Goal: Complete application form

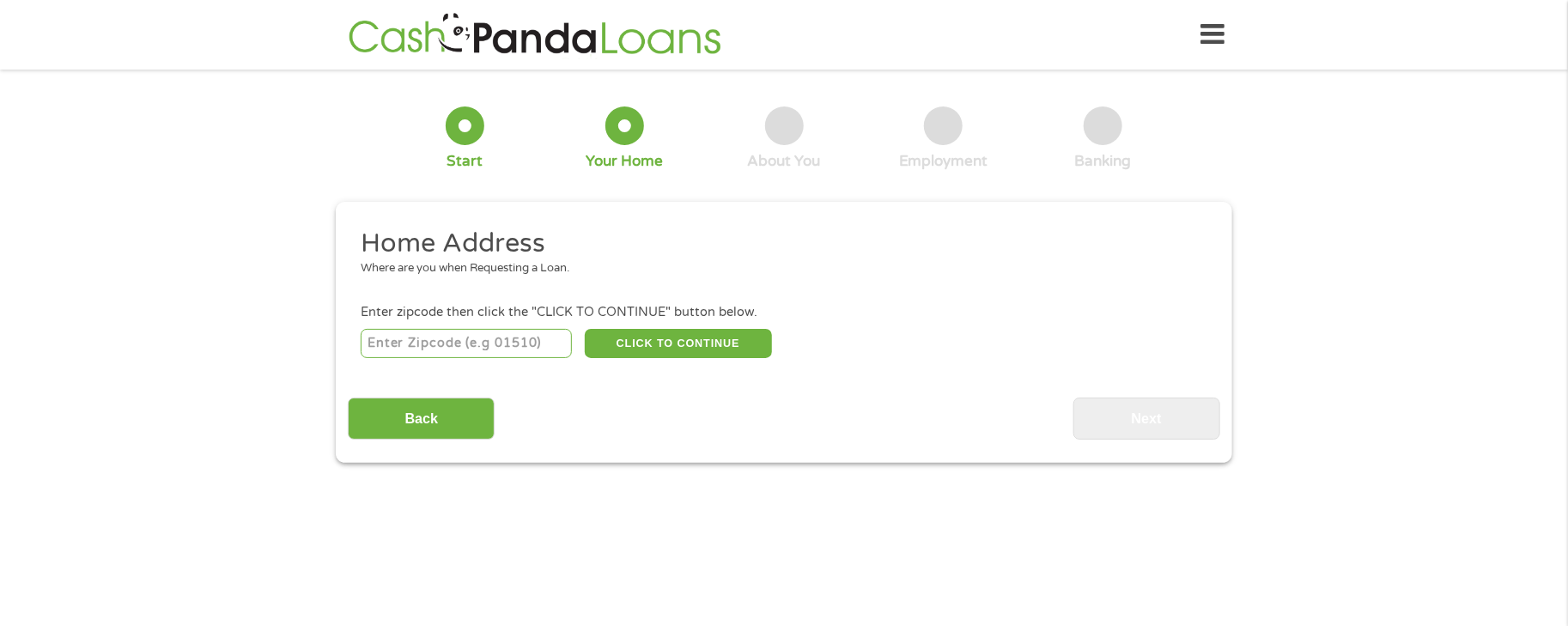
click at [388, 339] on input "number" at bounding box center [466, 343] width 212 height 29
type input "76179"
select select "[US_STATE]"
click at [679, 339] on button "CLICK TO CONTINUE" at bounding box center [679, 343] width 187 height 29
type input "76179"
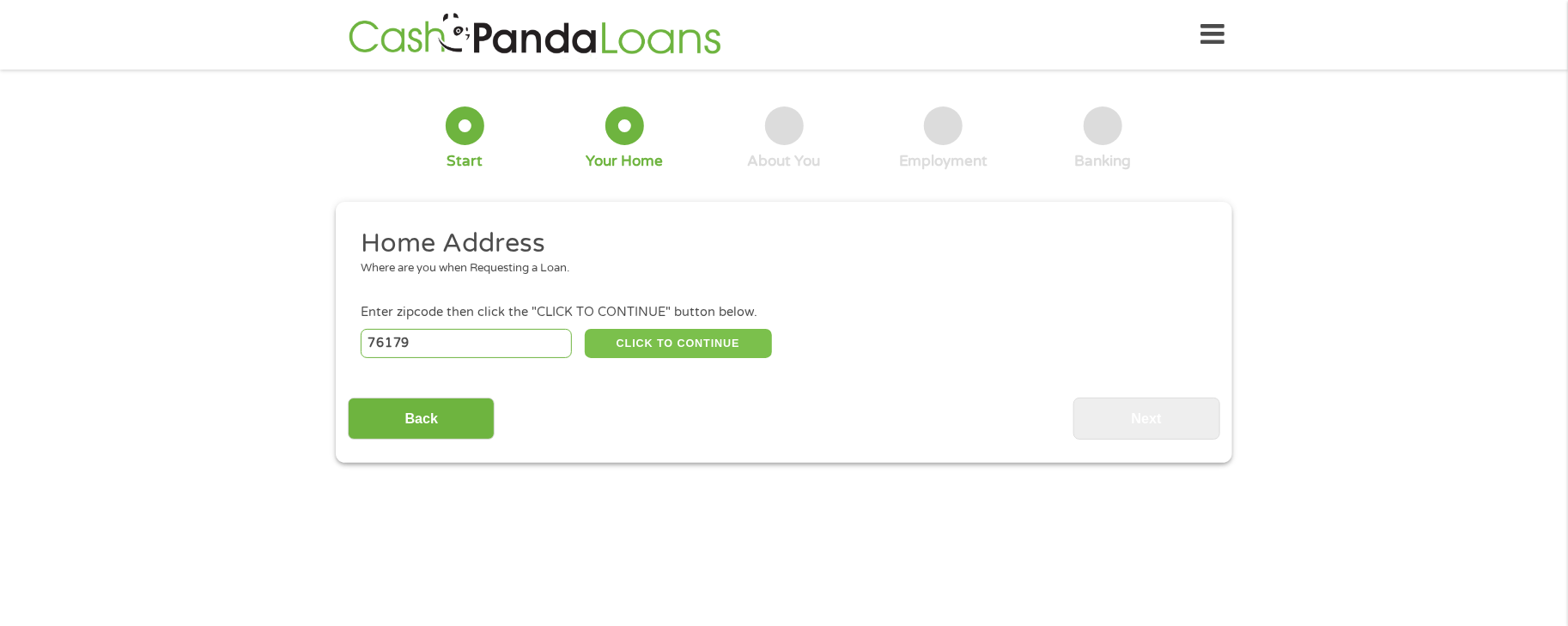
type input "[GEOGRAPHIC_DATA]"
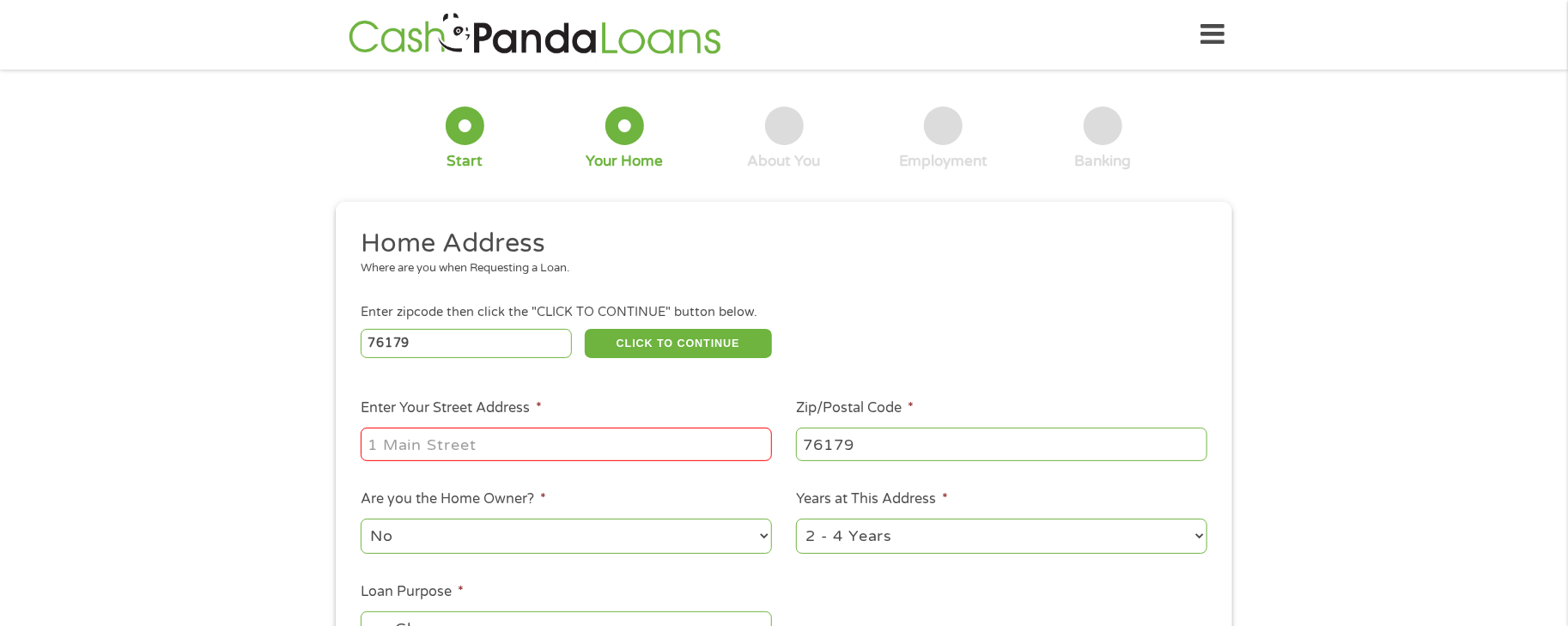
click at [408, 440] on input "Enter Your Street Address *" at bounding box center [565, 443] width 411 height 33
type input "[STREET_ADDRESS][PERSON_NAME]"
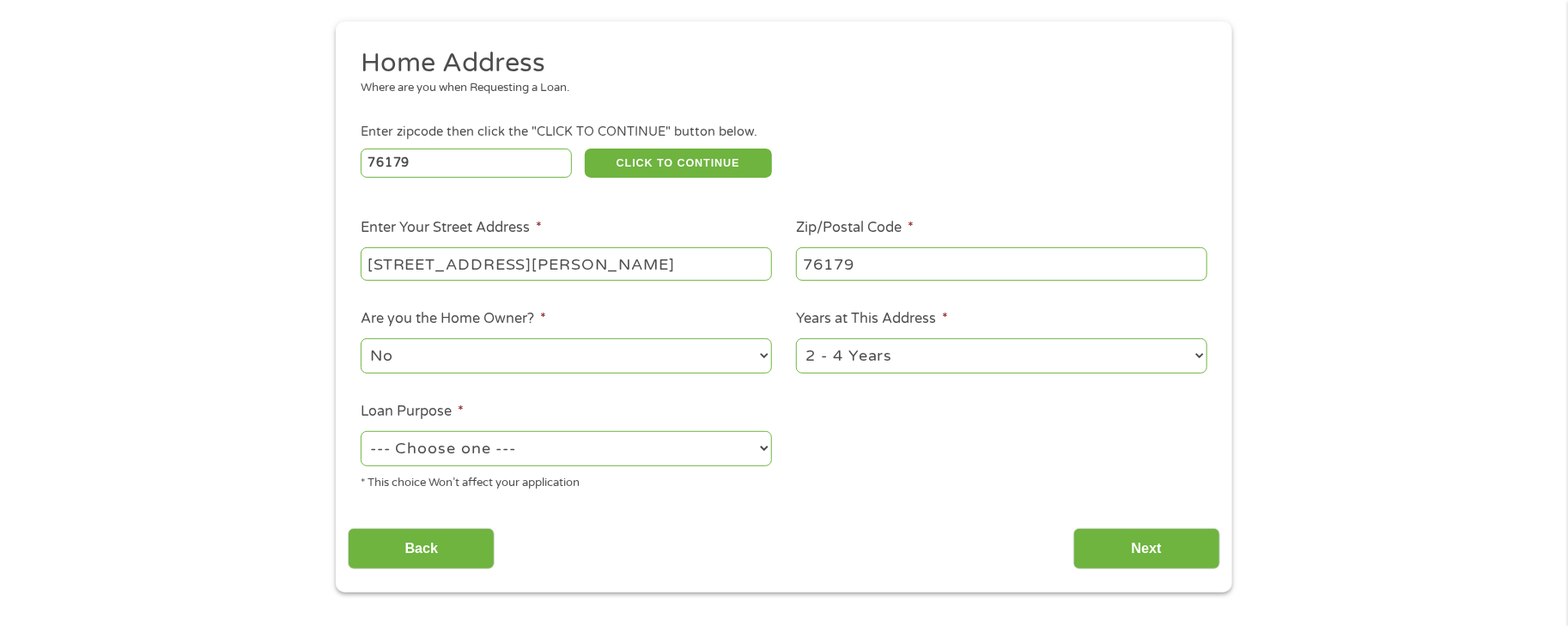
scroll to position [258, 0]
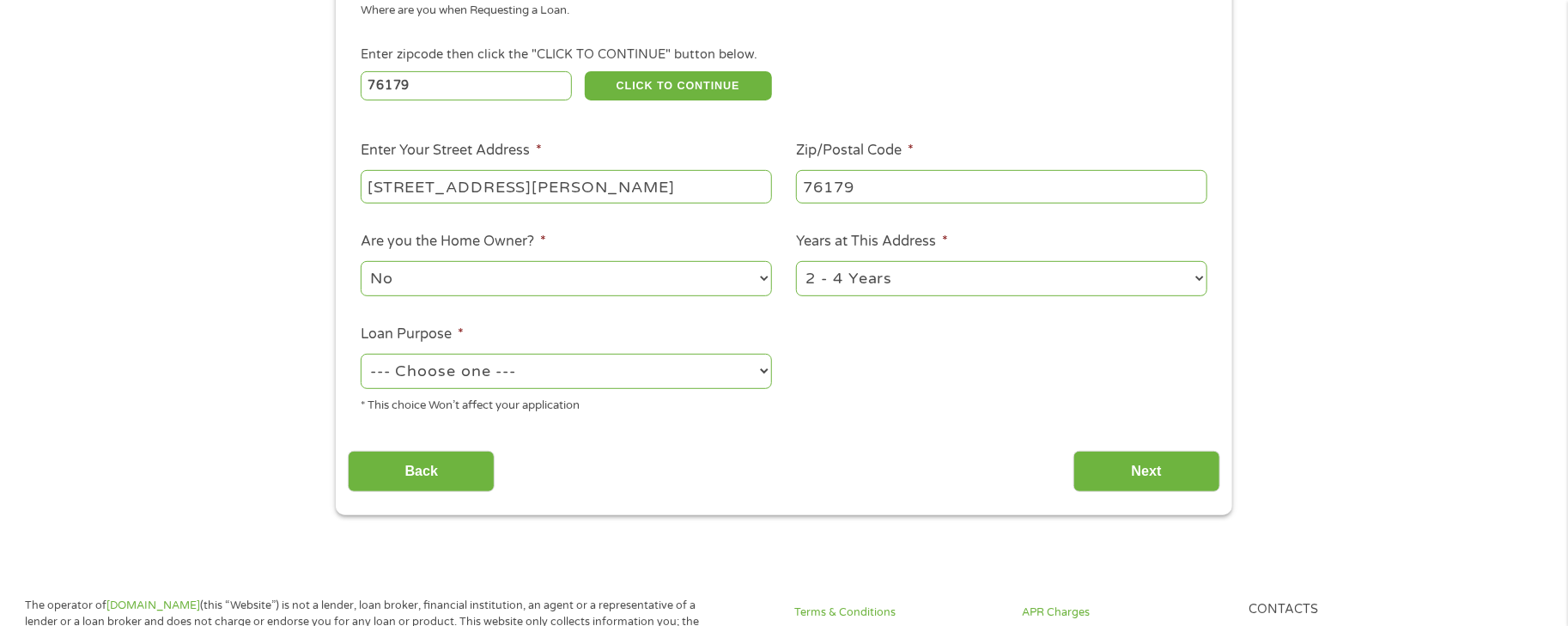
click at [549, 378] on select "--- Choose one --- Pay Bills Debt Consolidation Home Improvement Major Purchase…" at bounding box center [565, 371] width 411 height 35
select select "paybills"
click at [360, 354] on select "--- Choose one --- Pay Bills Debt Consolidation Home Improvement Major Purchase…" at bounding box center [565, 371] width 411 height 35
click at [1173, 481] on input "Next" at bounding box center [1146, 471] width 147 height 42
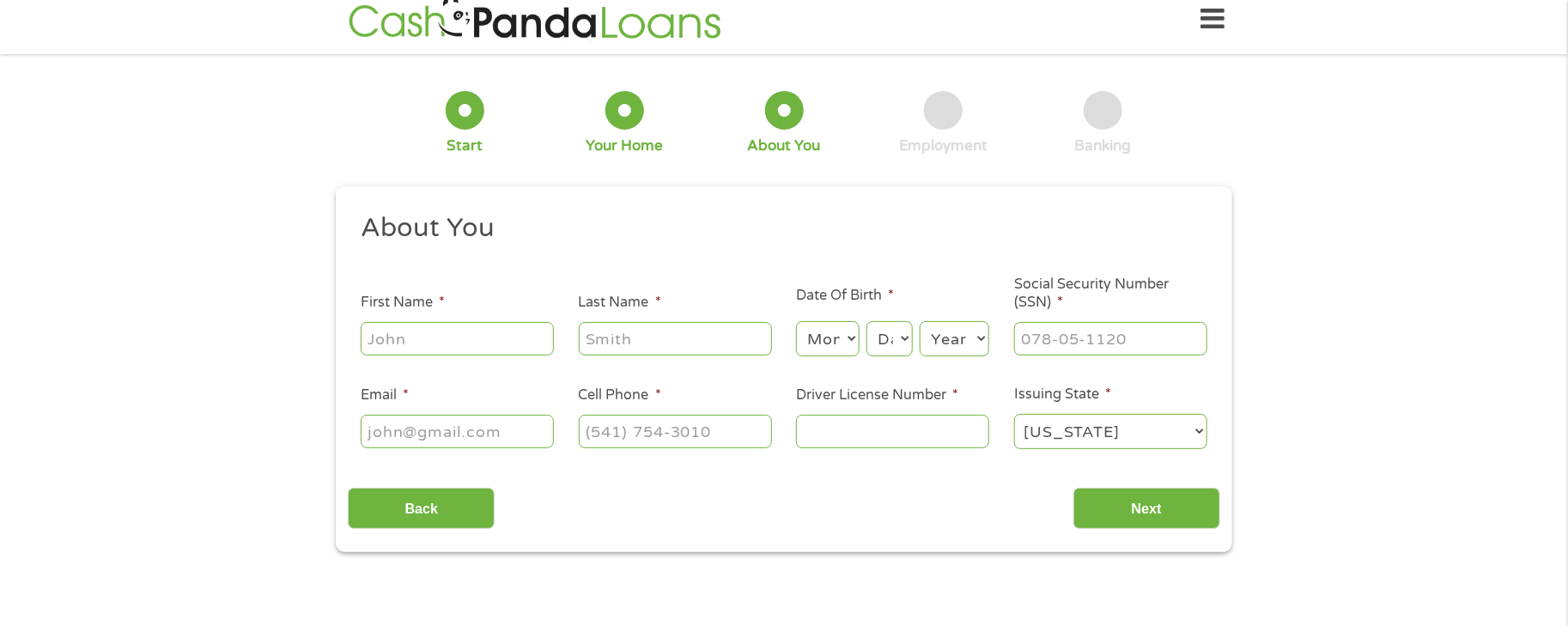
scroll to position [0, 0]
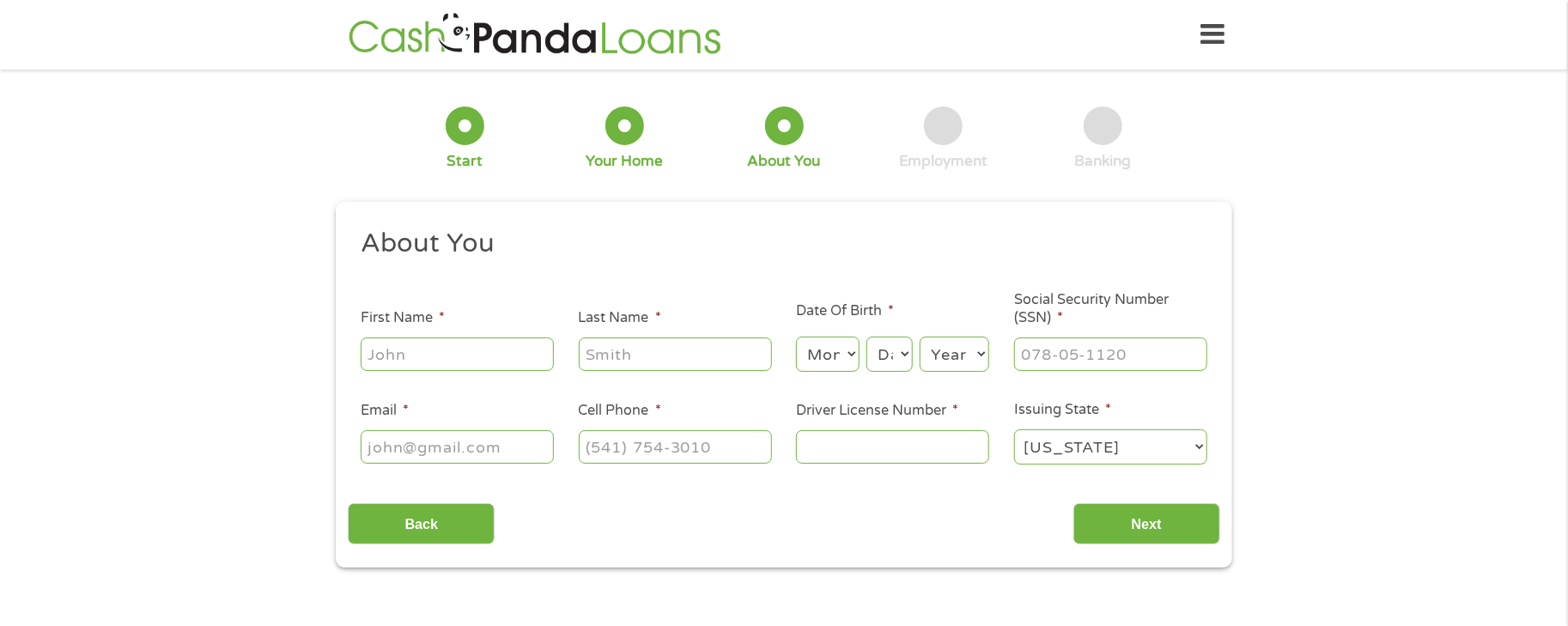
click at [472, 358] on input "First Name *" at bounding box center [457, 353] width 194 height 33
type input "[PERSON_NAME]"
type input "[EMAIL_ADDRESS][DOMAIN_NAME]"
type input "[PHONE_NUMBER]"
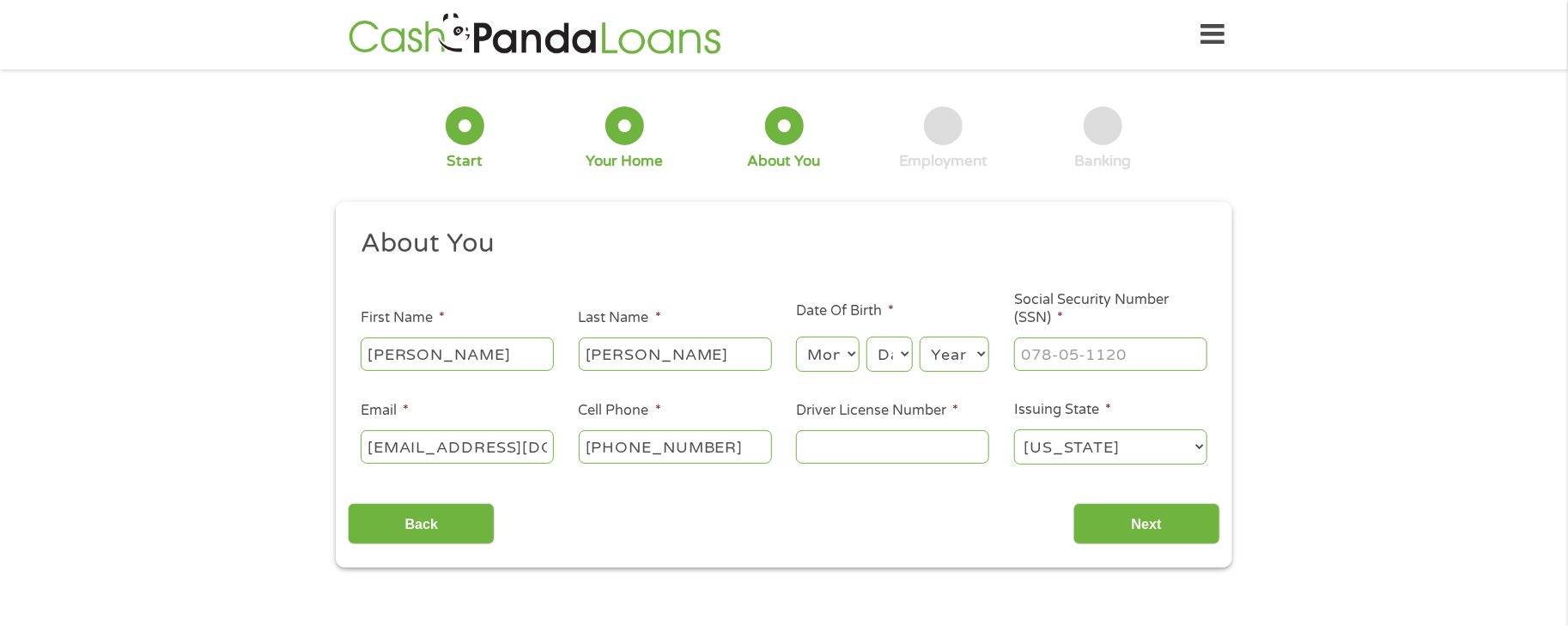
click at [821, 363] on select "Month 1 2 3 4 5 6 7 8 9 10 11 12" at bounding box center [827, 353] width 62 height 35
select select "9"
click at [796, 337] on select "Month 1 2 3 4 5 6 7 8 9 10 11 12" at bounding box center [827, 353] width 62 height 35
drag, startPoint x: 894, startPoint y: 358, endPoint x: 892, endPoint y: 339, distance: 19.1
click at [894, 358] on select "Day 1 2 3 4 5 6 7 8 9 10 11 12 13 14 15 16 17 18 19 20 21 22 23 24 25 26 27 28 …" at bounding box center [889, 353] width 46 height 35
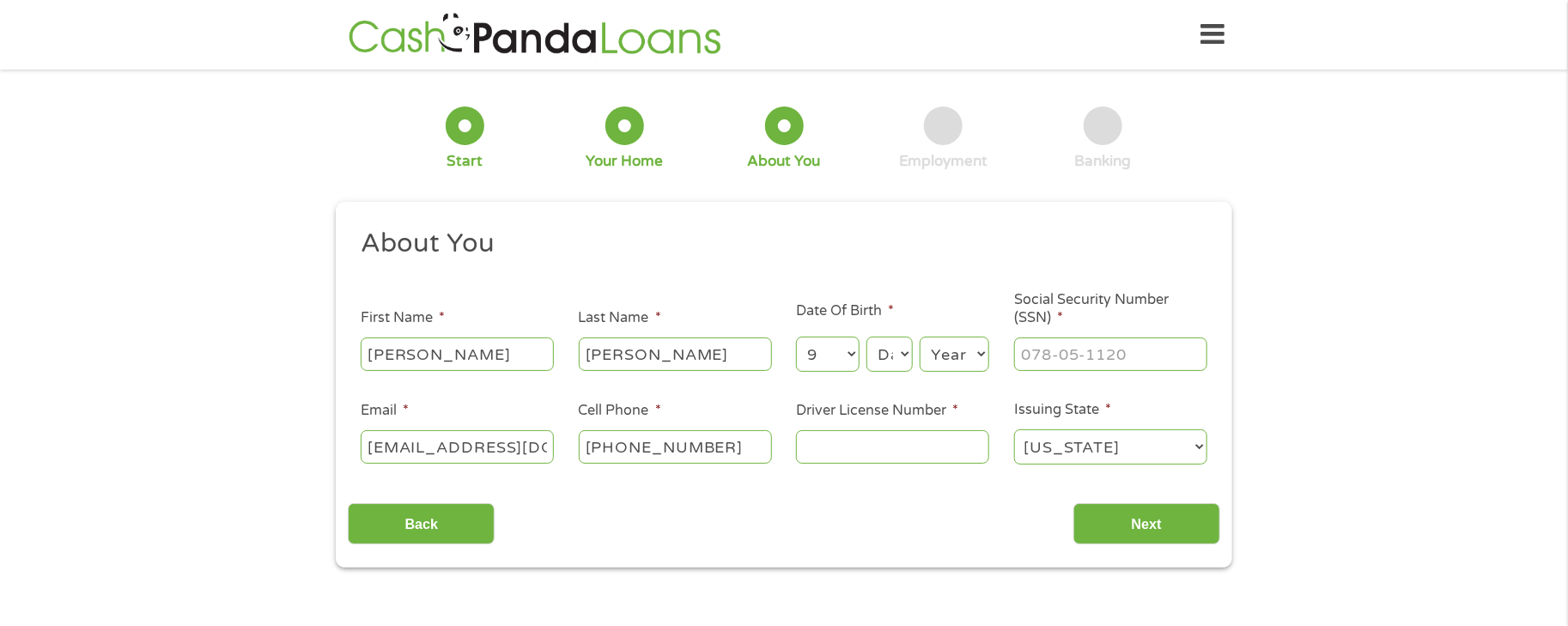
click at [866, 337] on select "Day 1 2 3 4 5 6 7 8 9 10 11 12 13 14 15 16 17 18 19 20 21 22 23 24 25 26 27 28 …" at bounding box center [889, 353] width 46 height 35
click at [894, 358] on select "Day 1 2 3 4 5 6 7 8 9 10 11 12 13 14 15 16 17 18 19 20 21 22 23 24 25 26 27 28 …" at bounding box center [889, 353] width 46 height 35
select select "1"
click at [866, 337] on select "Day 1 2 3 4 5 6 7 8 9 10 11 12 13 14 15 16 17 18 19 20 21 22 23 24 25 26 27 28 …" at bounding box center [889, 353] width 46 height 35
click at [947, 366] on select "Year [DATE] 2006 2005 2004 2003 2002 2001 2000 1999 1998 1997 1996 1995 1994 19…" at bounding box center [954, 353] width 70 height 35
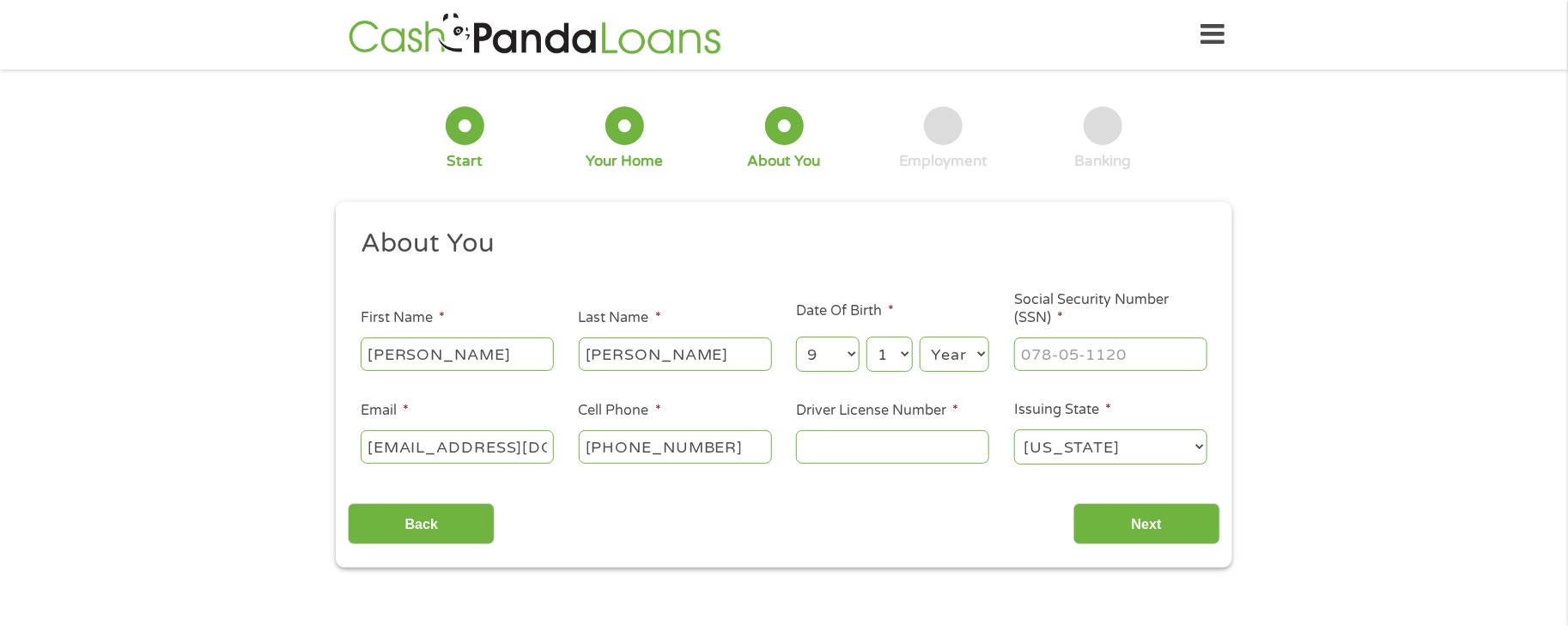
select select "1982"
click at [920, 337] on select "Year [DATE] 2006 2005 2004 2003 2002 2001 2000 1999 1998 1997 1996 1995 1994 19…" at bounding box center [954, 353] width 70 height 35
click at [1023, 358] on input "___-__-____" at bounding box center [1110, 353] width 194 height 33
type input "494-86-5425"
click at [834, 449] on input "Driver License Number *" at bounding box center [892, 446] width 194 height 33
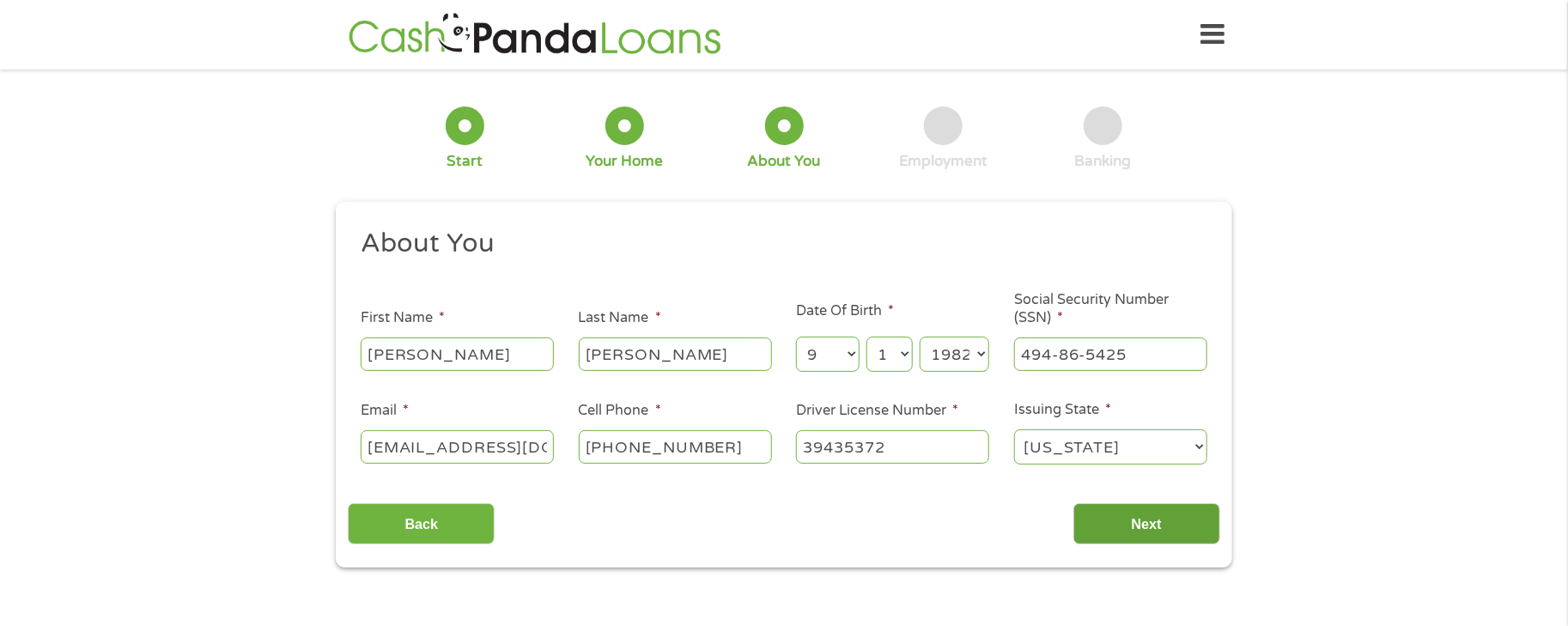
type input "39435372"
click at [1128, 528] on input "Next" at bounding box center [1146, 523] width 147 height 42
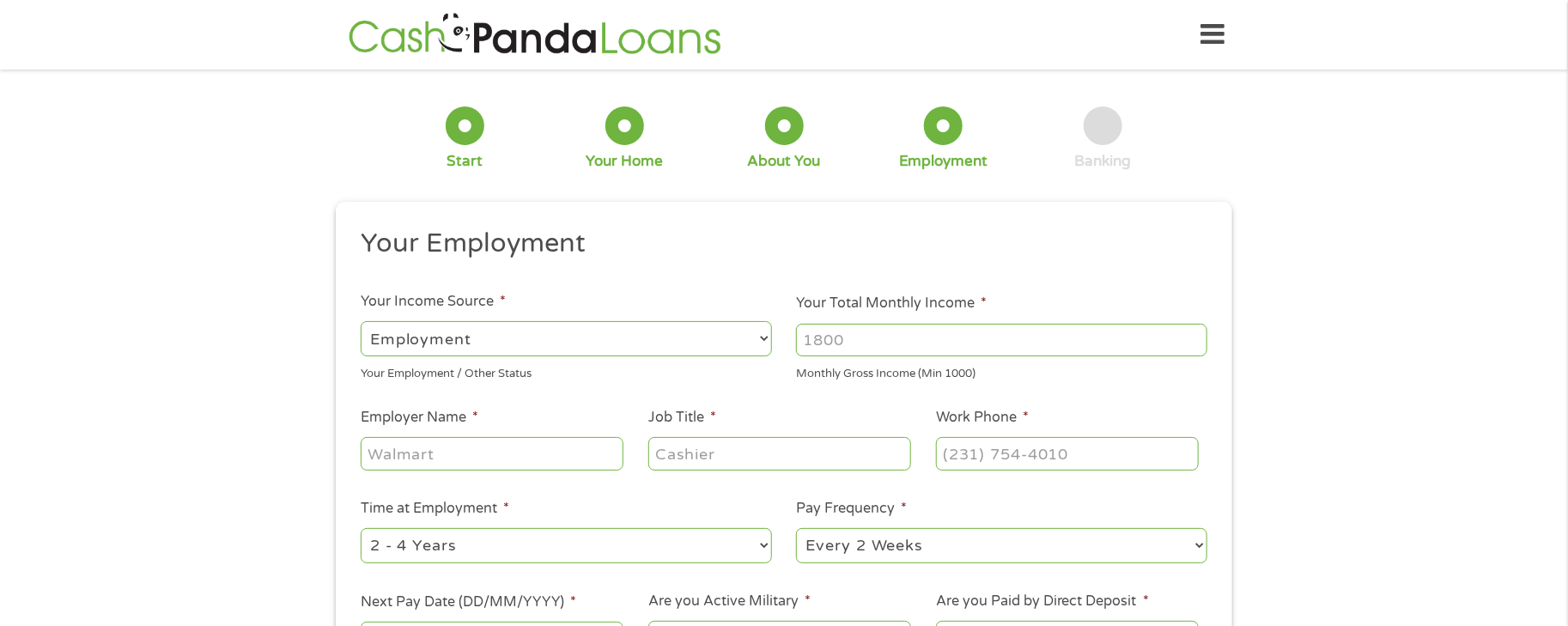
scroll to position [7, 7]
click at [831, 333] on input "Your Total Monthly Income *" at bounding box center [1001, 340] width 411 height 33
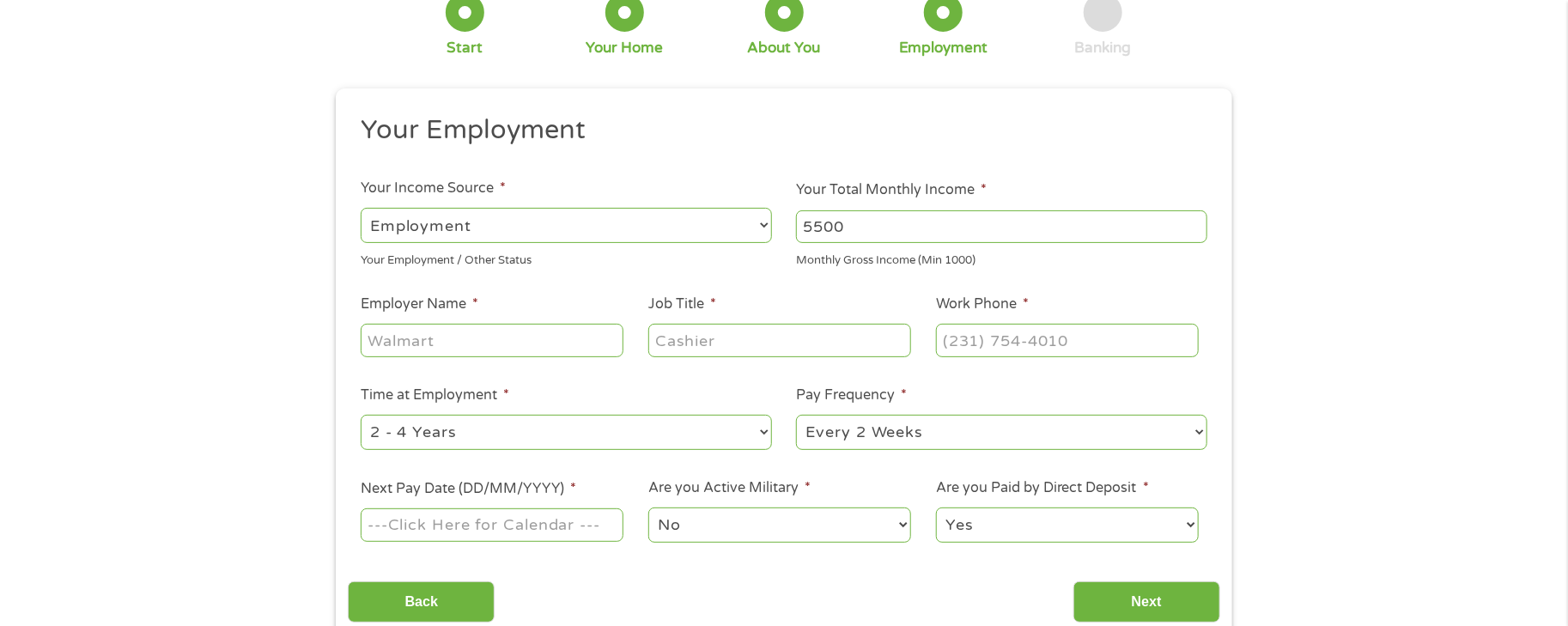
scroll to position [172, 0]
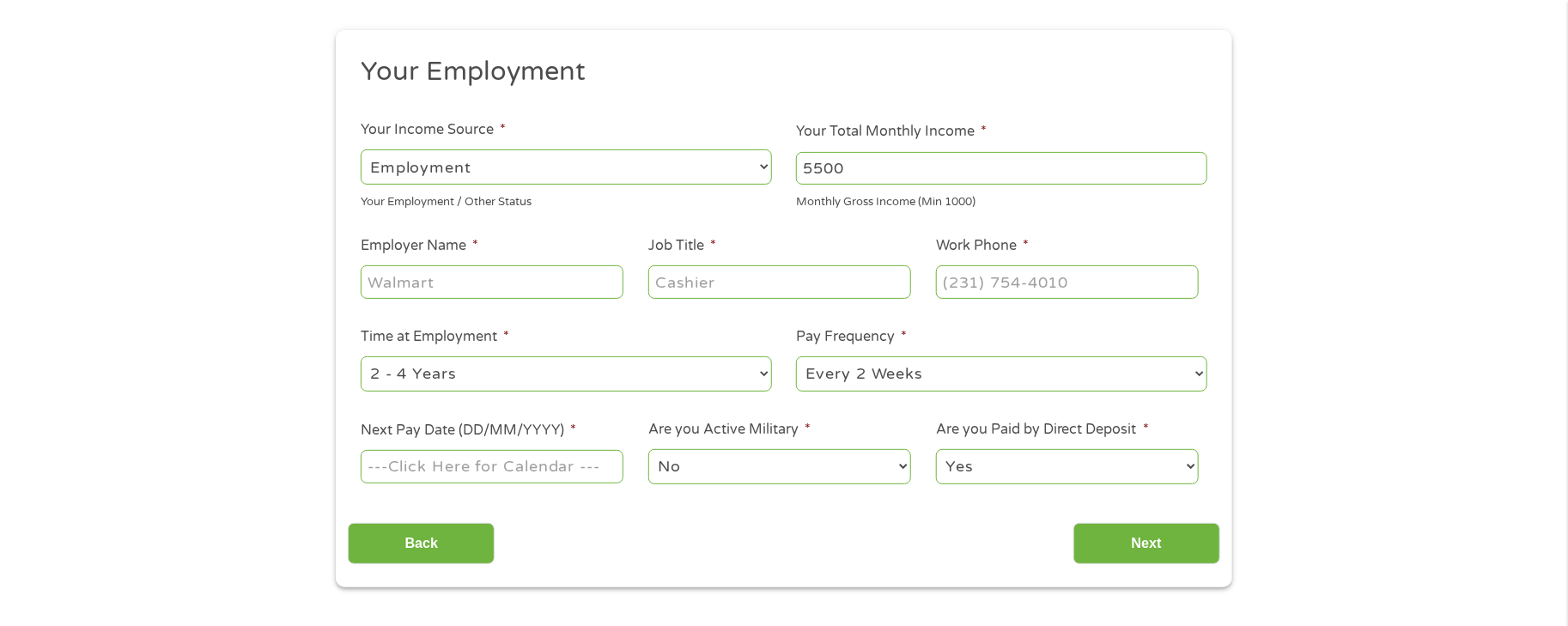
type input "5500"
click at [396, 274] on input "Employer Name *" at bounding box center [491, 281] width 263 height 33
type input "[US_STATE] Health Resources"
type input "Revenue Analyst"
click at [955, 283] on input "(___) ___-____" at bounding box center [1067, 281] width 263 height 33
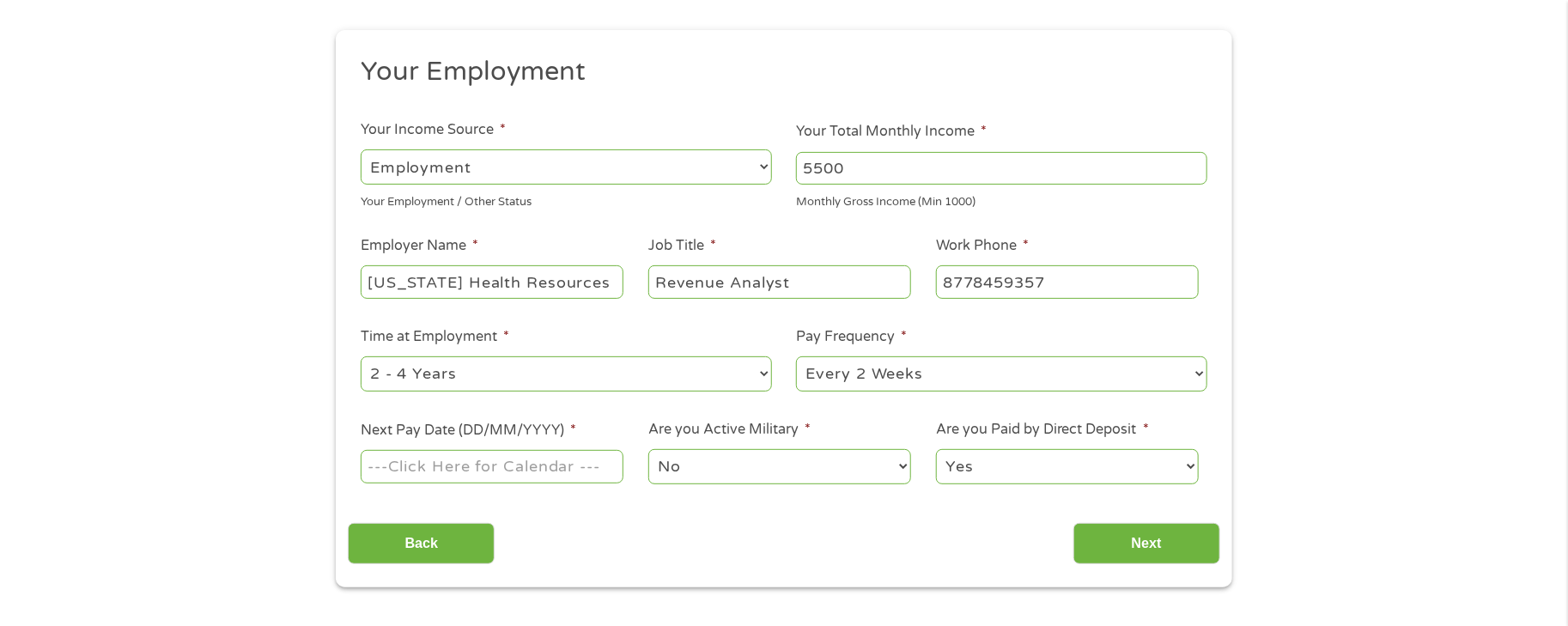
type input "[PHONE_NUMBER]"
click at [563, 465] on input "Next Pay Date (DD/MM/YYYY) *" at bounding box center [491, 465] width 263 height 33
click at [388, 469] on input "091222025" at bounding box center [491, 465] width 263 height 33
click at [420, 463] on input "09/1222025" at bounding box center [491, 465] width 263 height 33
click at [431, 466] on input "09/12/22025" at bounding box center [491, 465] width 263 height 33
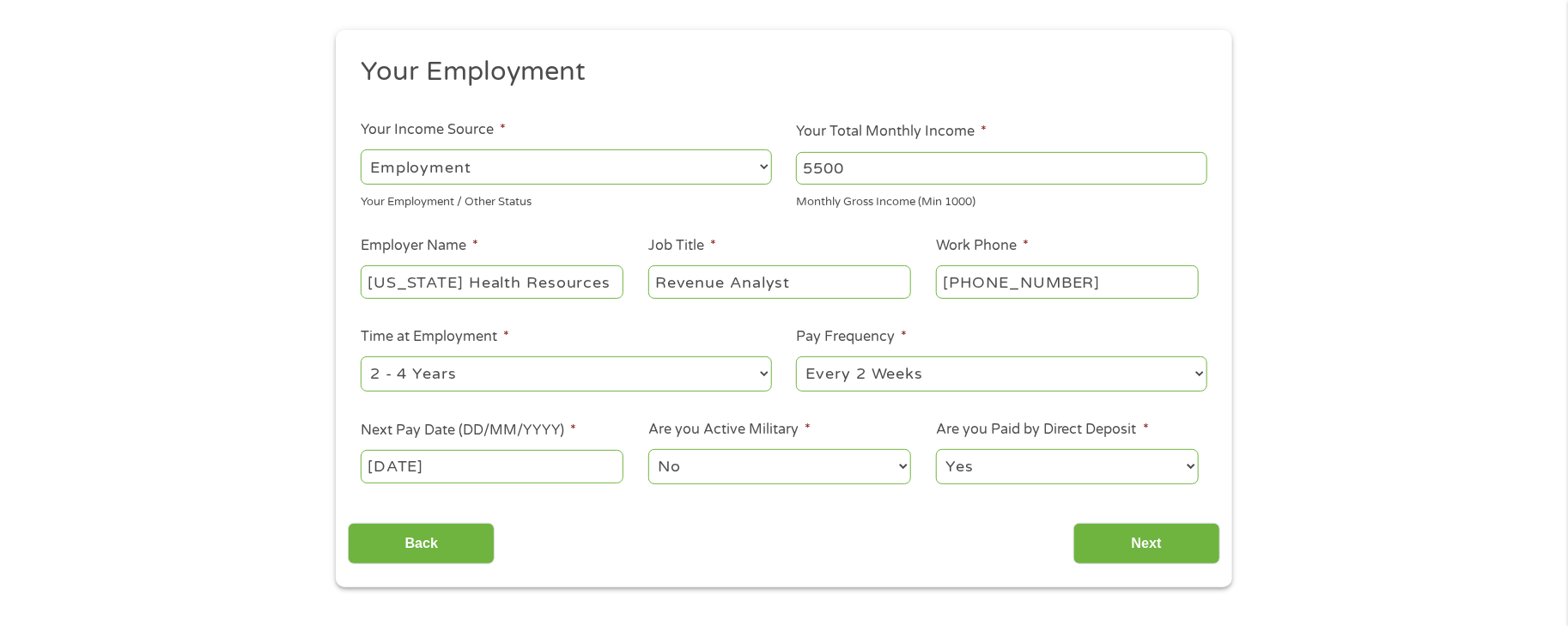
type input "[DATE]"
click at [701, 515] on div "Back Next" at bounding box center [783, 537] width 871 height 54
click at [1127, 547] on input "Next" at bounding box center [1146, 543] width 147 height 42
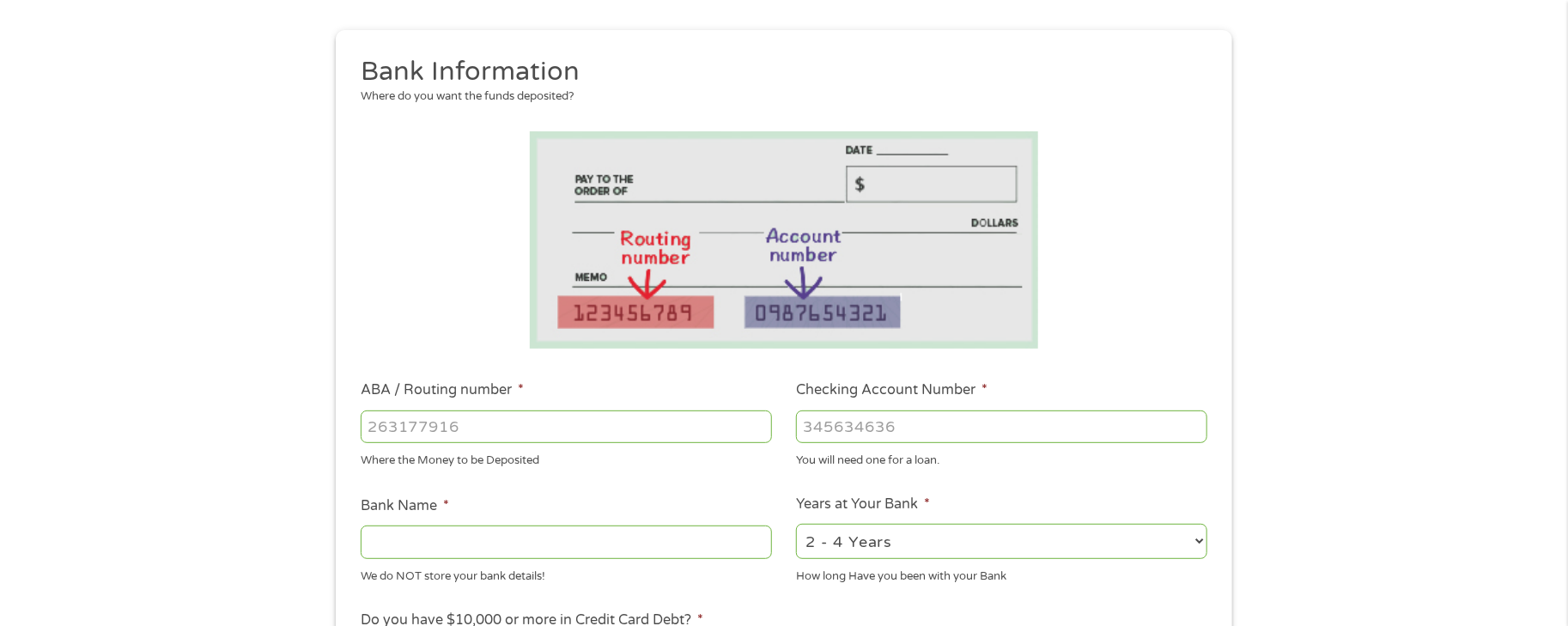
click at [458, 428] on input "ABA / Routing number *" at bounding box center [565, 426] width 411 height 33
type input "256074974"
type input "NAVY FEDERAL CREDIT UNION"
type input "256074974"
click at [842, 398] on label "Checking Account Number *" at bounding box center [891, 390] width 192 height 18
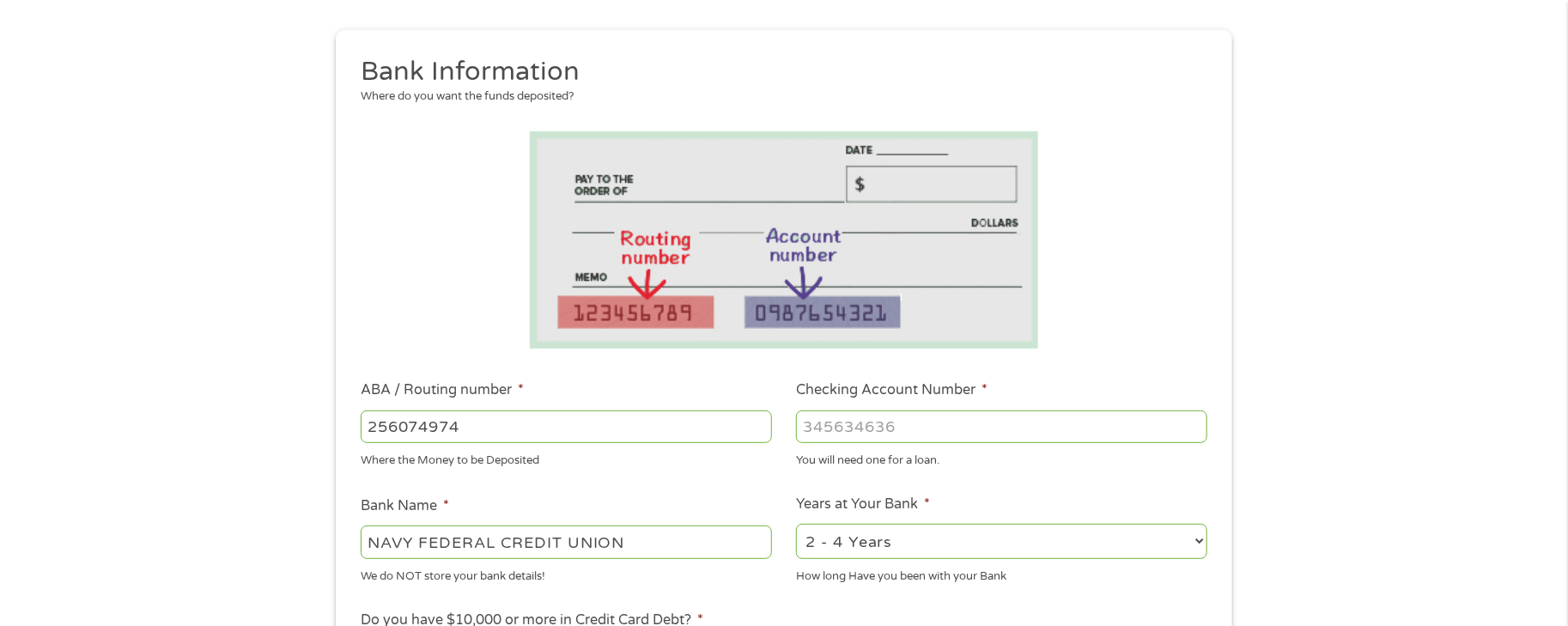
click at [842, 410] on input "Checking Account Number *" at bounding box center [1001, 426] width 411 height 33
click at [832, 428] on input "Checking Account Number *" at bounding box center [1001, 426] width 411 height 33
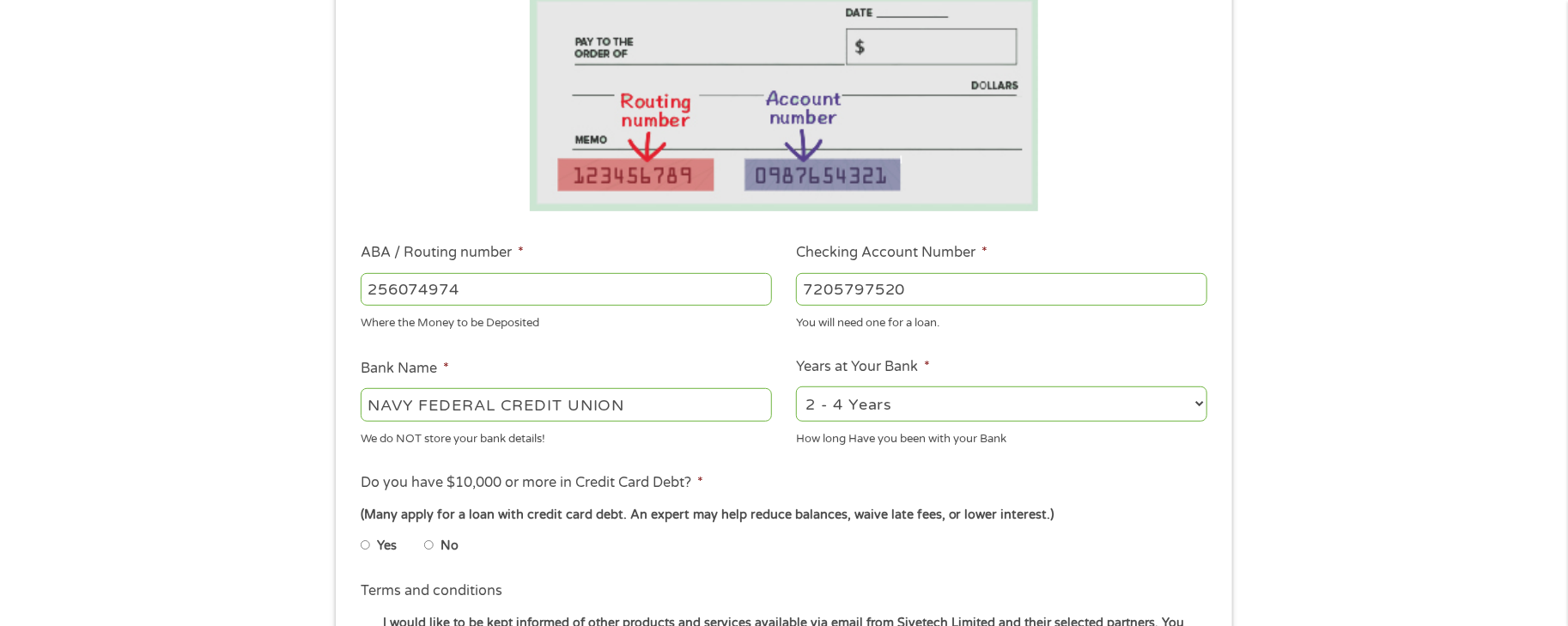
scroll to position [343, 0]
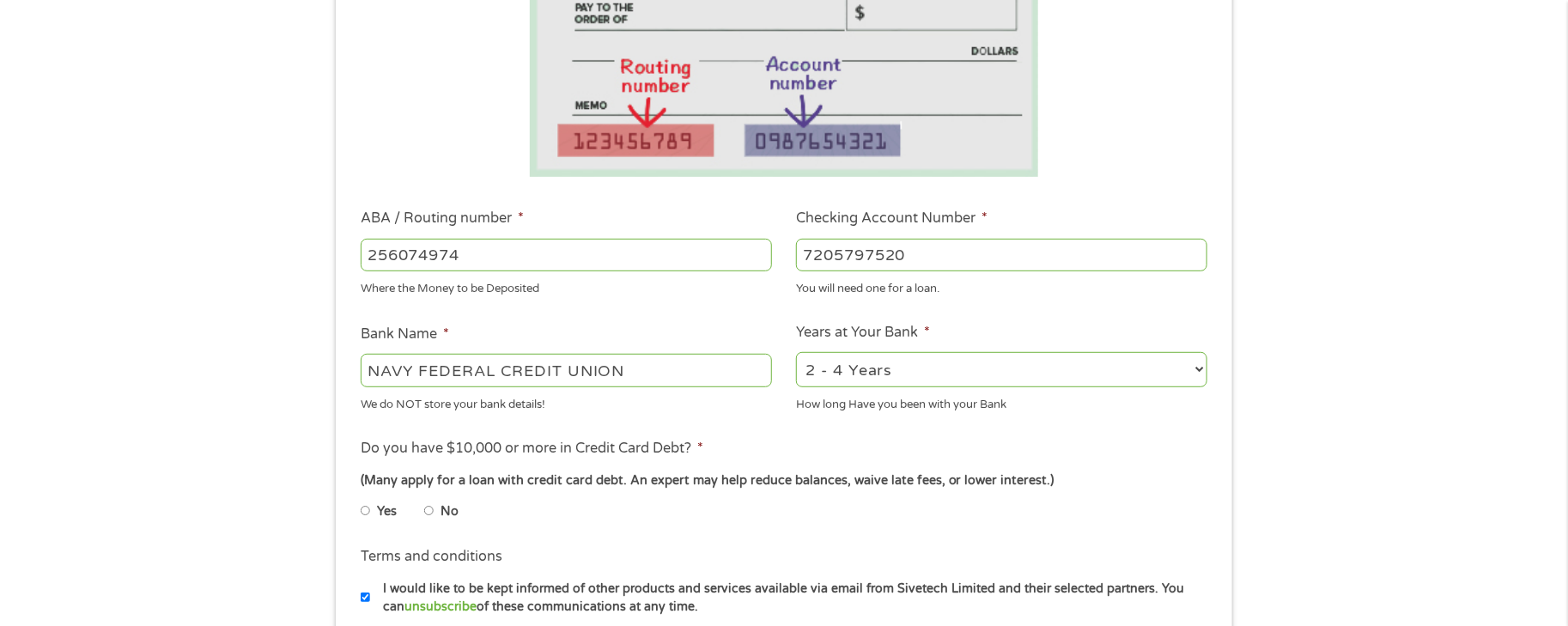
type input "7205797520"
click at [428, 505] on input "No" at bounding box center [430, 510] width 11 height 28
radio input "true"
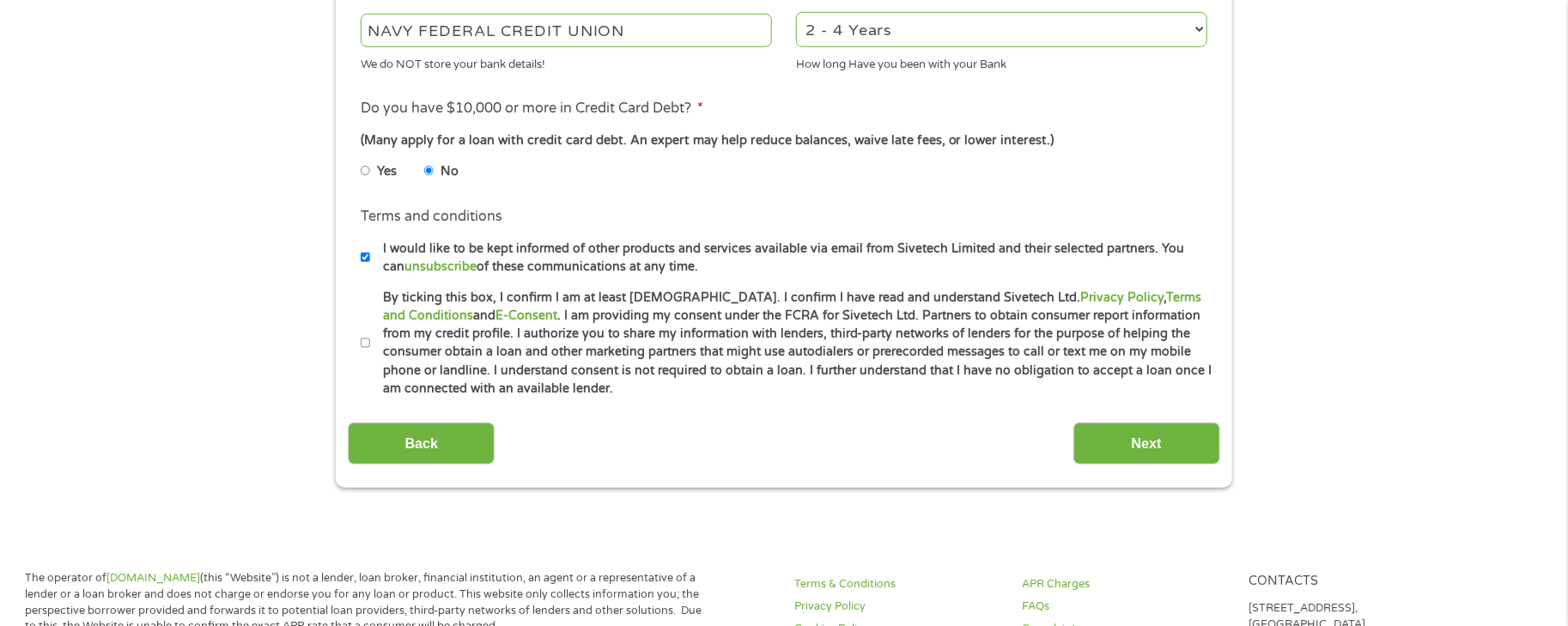
scroll to position [687, 0]
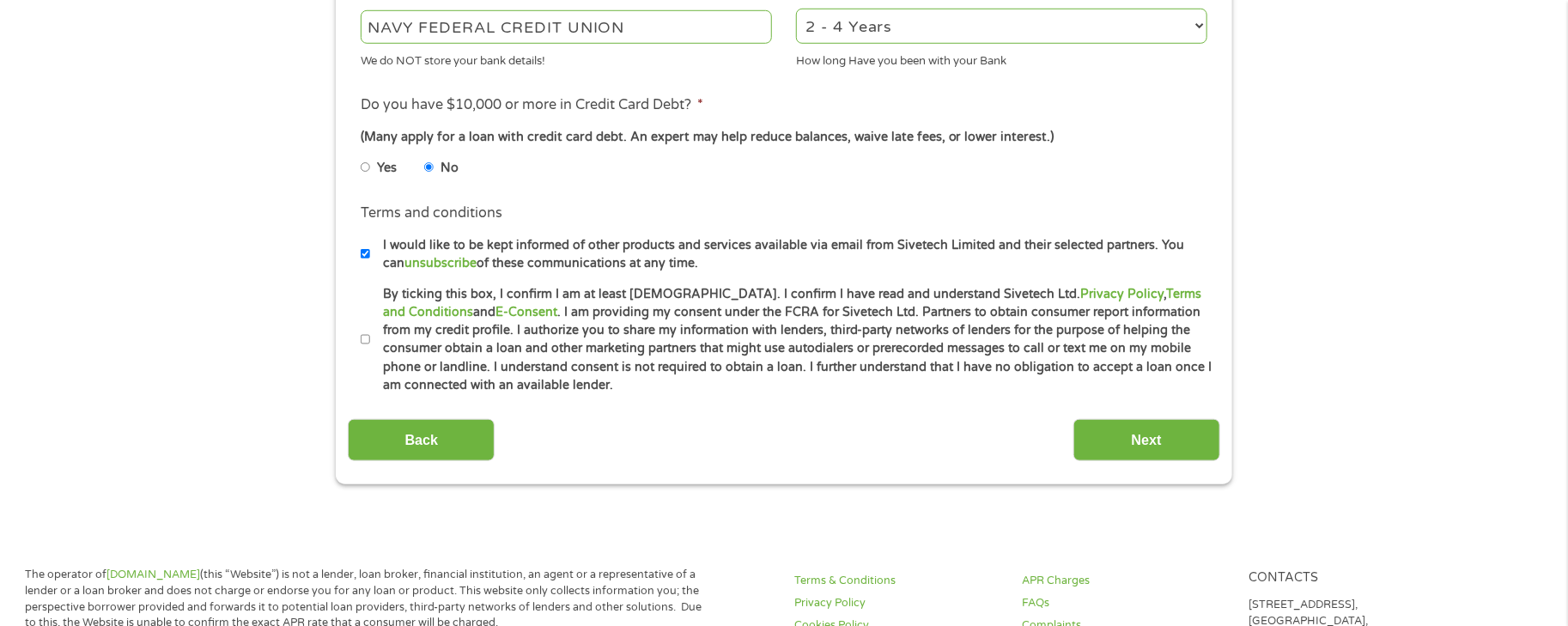
click at [367, 336] on input "By ticking this box, I confirm I am at least [DEMOGRAPHIC_DATA]. I confirm I ha…" at bounding box center [366, 340] width 11 height 28
checkbox input "true"
click at [1106, 434] on input "Next" at bounding box center [1146, 440] width 147 height 42
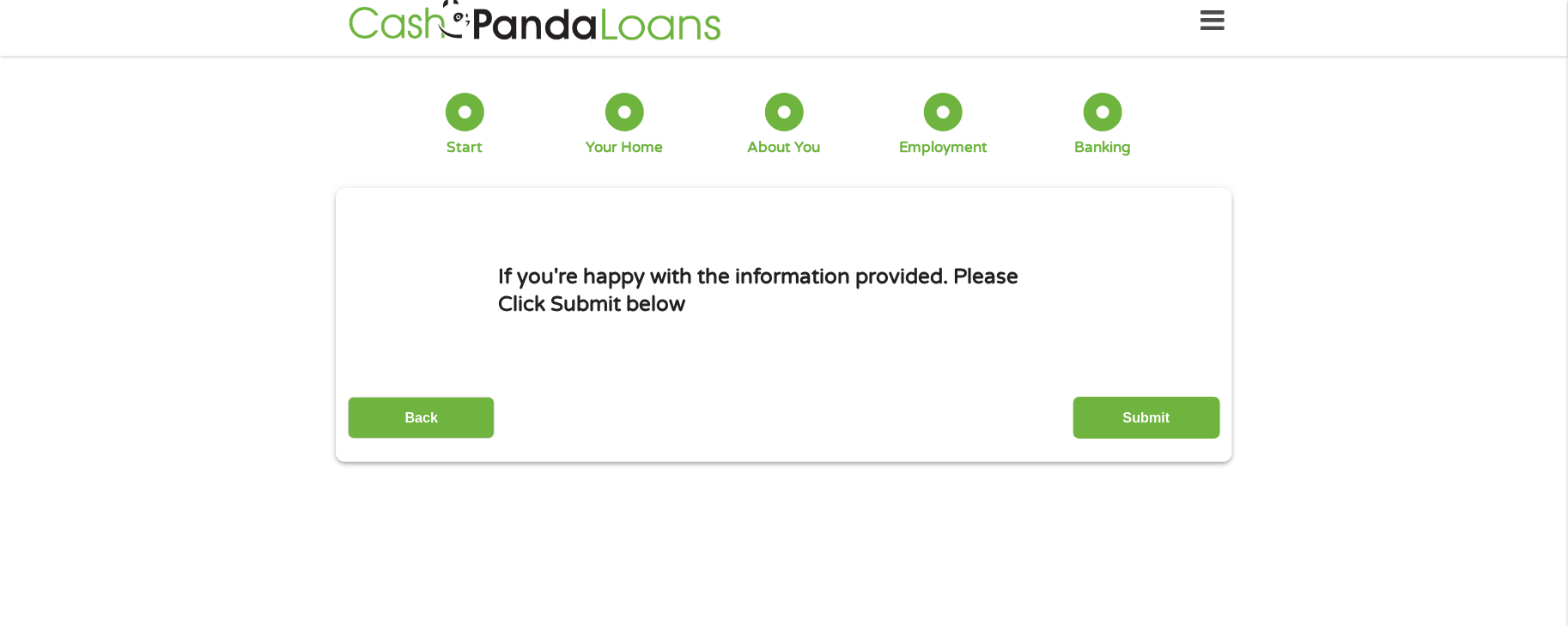
scroll to position [0, 0]
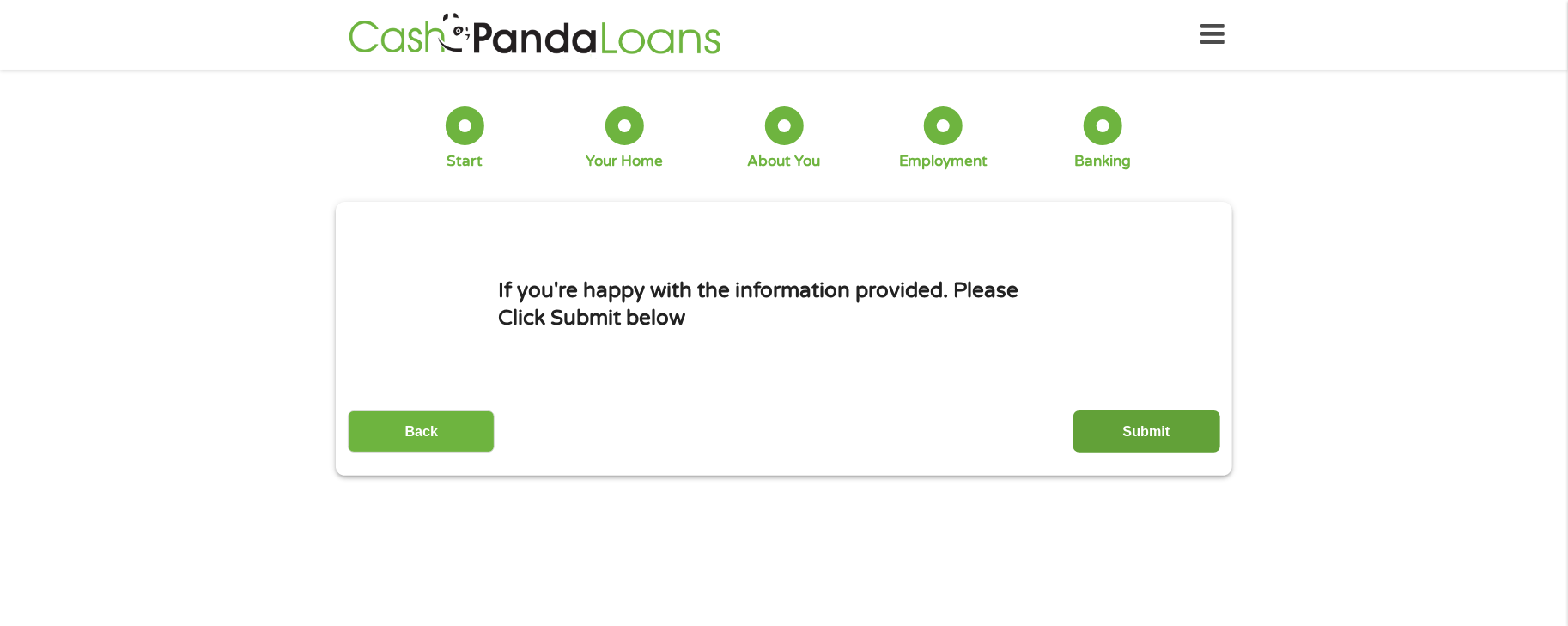
click at [1150, 435] on input "Submit" at bounding box center [1146, 431] width 147 height 42
